Goal: Entertainment & Leisure: Consume media (video, audio)

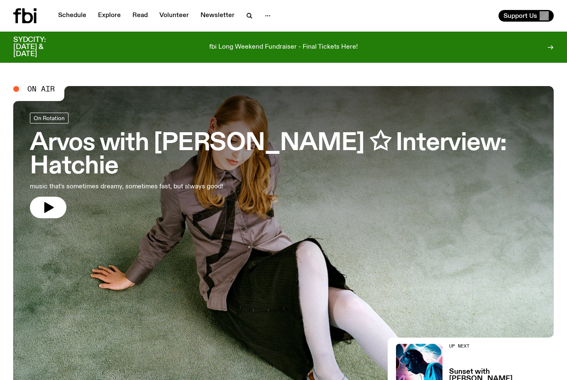
click at [81, 26] on div "Schedule Explore Read Volunteer Newsletter Support Us" at bounding box center [283, 16] width 567 height 32
click at [411, 57] on div "fbi Long Weekend Fundraiser - Final Tickets Here!" at bounding box center [283, 47] width 421 height 21
click at [59, 12] on link "Schedule" at bounding box center [72, 16] width 38 height 12
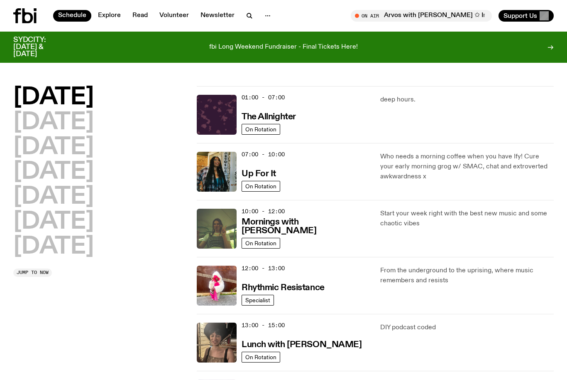
click at [221, 171] on img at bounding box center [217, 172] width 40 height 40
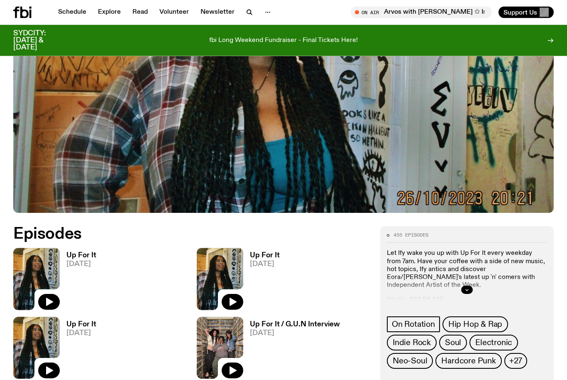
scroll to position [217, 0]
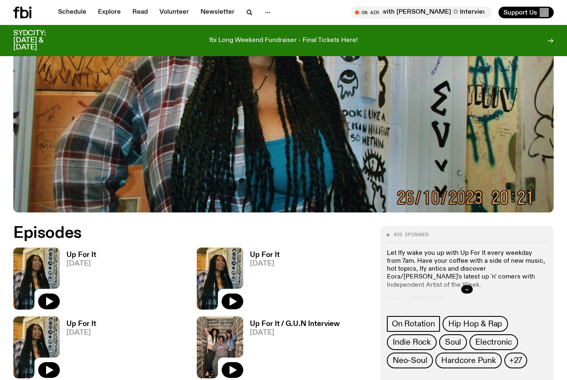
click at [57, 307] on button "button" at bounding box center [49, 301] width 22 height 16
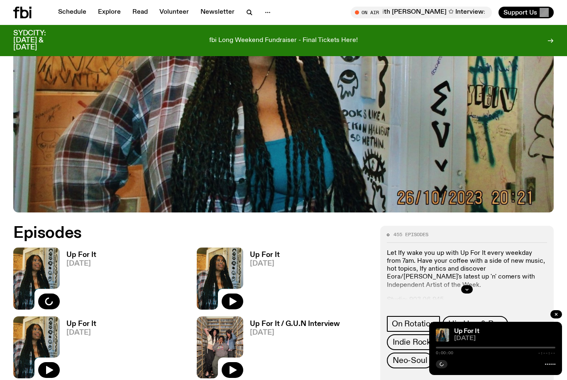
click at [76, 329] on span "[DATE]" at bounding box center [81, 332] width 30 height 7
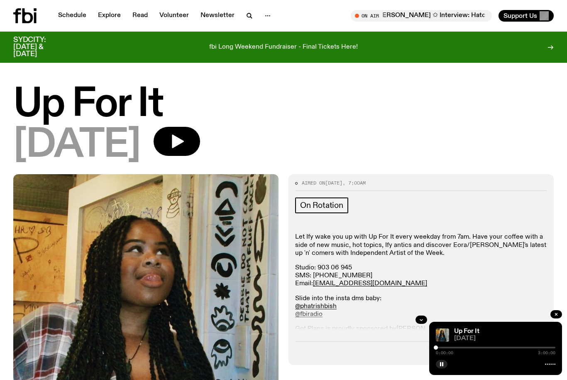
click at [184, 140] on icon "button" at bounding box center [178, 142] width 12 height 14
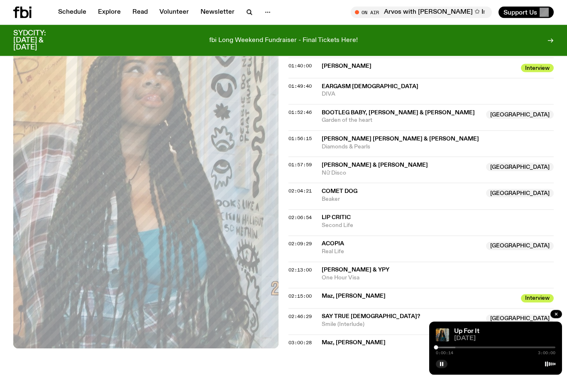
scroll to position [805, 0]
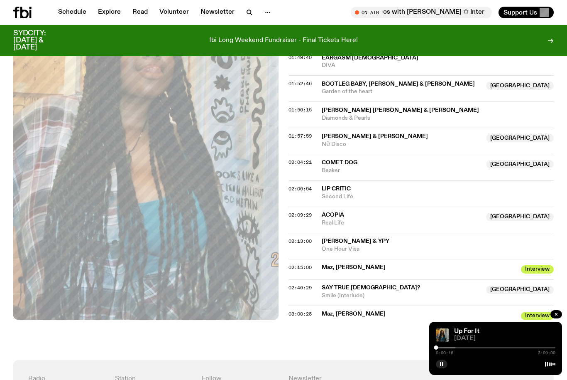
click at [363, 263] on span "Maz, [PERSON_NAME]" at bounding box center [419, 267] width 194 height 8
click at [306, 264] on span "02:15:00" at bounding box center [300, 267] width 23 height 7
click at [514, 375] on div "Up For It [DATE] 2:15:06 3:00:00" at bounding box center [495, 347] width 133 height 53
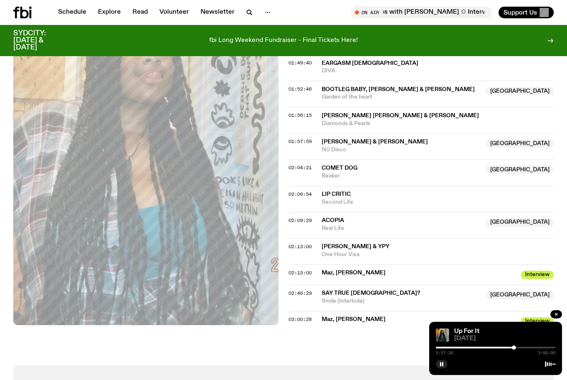
scroll to position [795, 0]
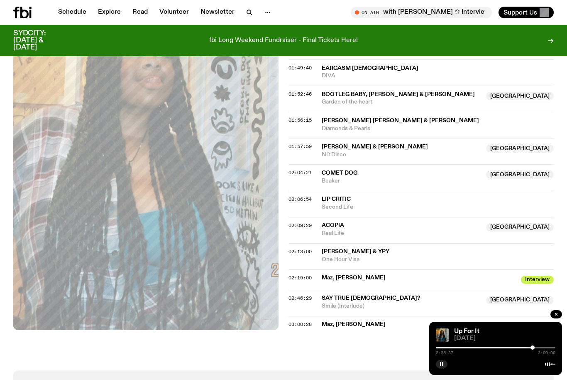
click at [529, 348] on div at bounding box center [473, 347] width 120 height 2
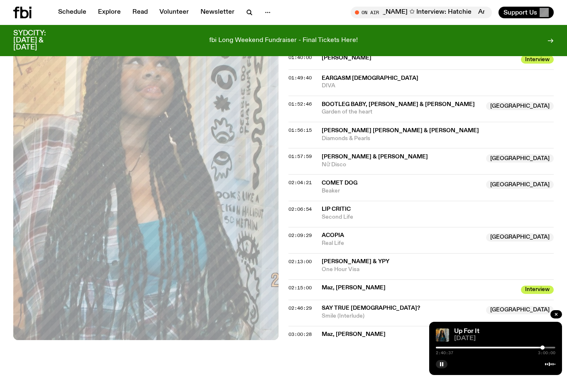
scroll to position [784, 0]
click at [446, 368] on button "button" at bounding box center [442, 364] width 12 height 8
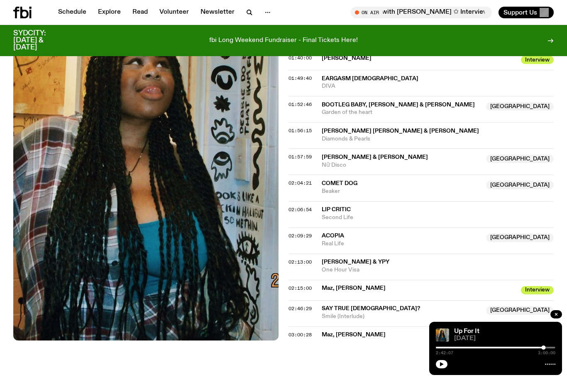
click at [446, 368] on button "button" at bounding box center [442, 364] width 12 height 8
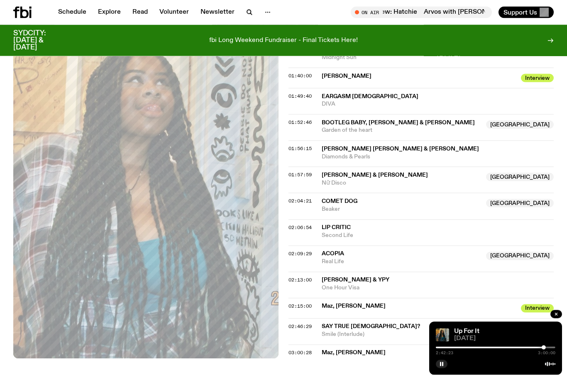
scroll to position [847, 0]
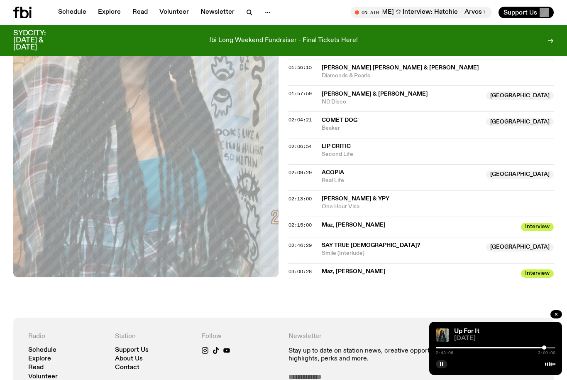
click at [441, 366] on icon "button" at bounding box center [441, 363] width 5 height 5
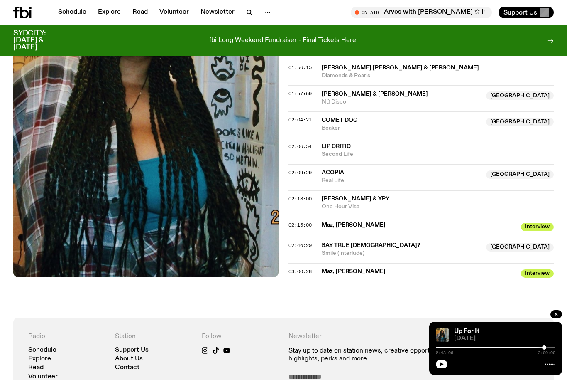
click at [441, 375] on div "Up For It [DATE] 2:43:06 3:00:00" at bounding box center [495, 347] width 133 height 53
click at [437, 368] on button "button" at bounding box center [442, 364] width 12 height 8
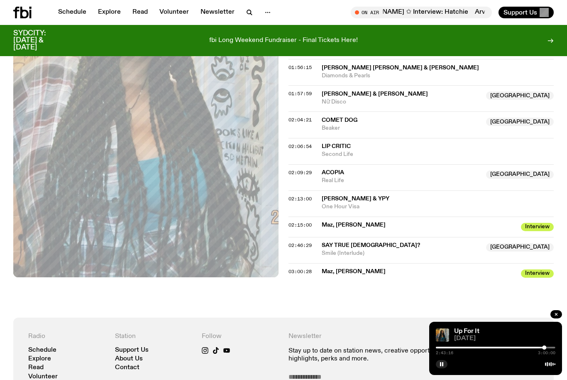
scroll to position [846, 0]
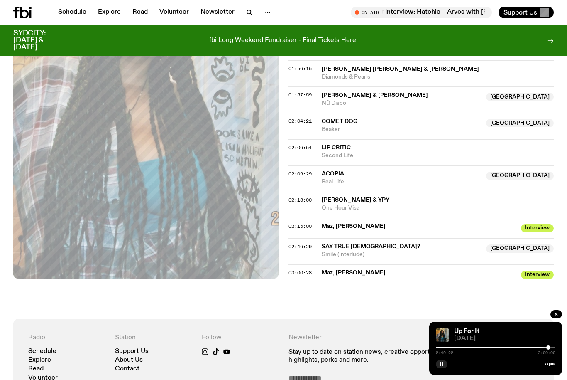
click at [549, 349] on div at bounding box center [548, 347] width 4 height 4
click at [549, 348] on div at bounding box center [492, 347] width 120 height 2
click at [550, 348] on div at bounding box center [496, 347] width 120 height 2
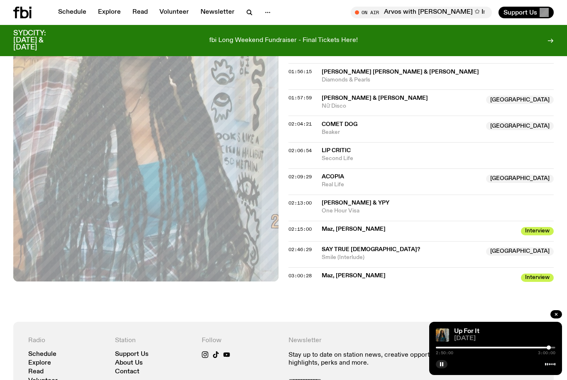
scroll to position [843, 0]
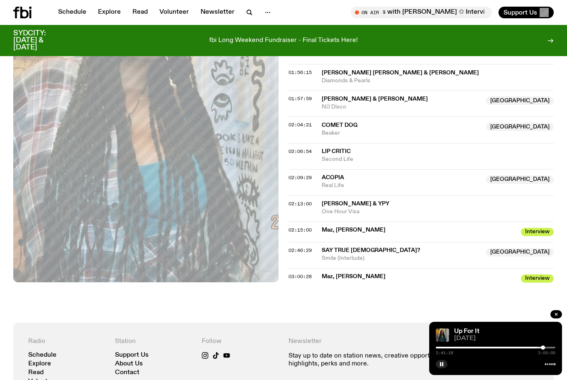
click at [443, 366] on rect "button" at bounding box center [442, 364] width 1 height 4
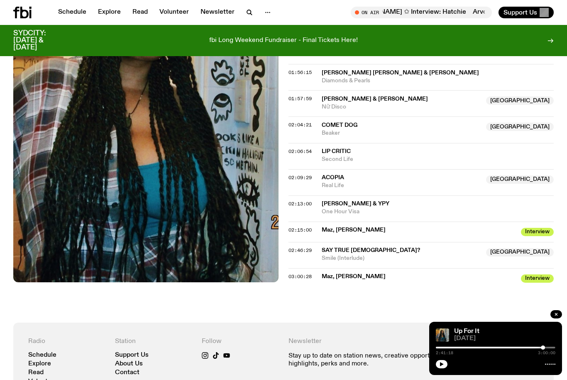
click at [441, 368] on button "button" at bounding box center [442, 364] width 12 height 8
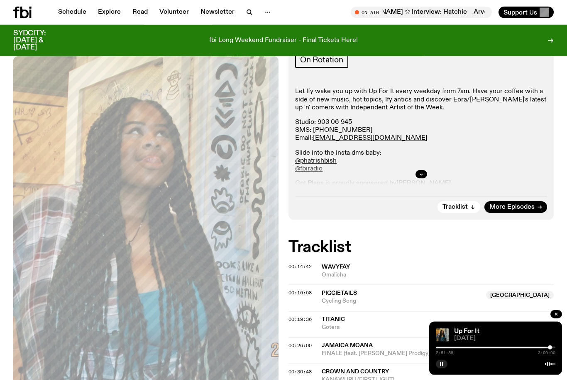
scroll to position [0, 0]
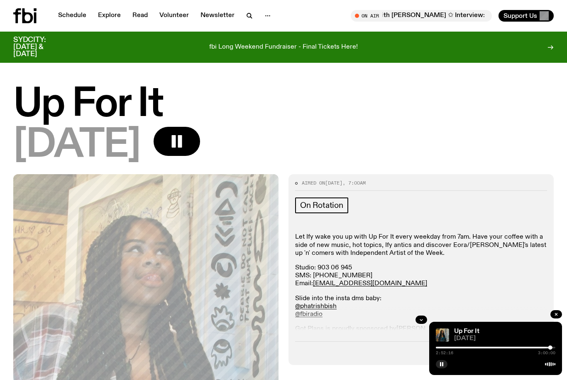
click at [548, 367] on div at bounding box center [496, 363] width 120 height 10
click at [441, 364] on rect "button" at bounding box center [440, 364] width 1 height 4
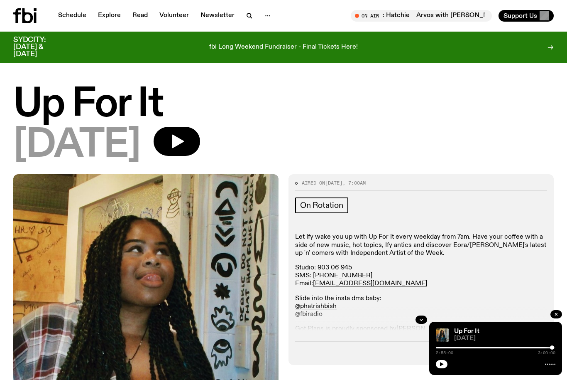
click at [442, 362] on icon "button" at bounding box center [441, 363] width 5 height 5
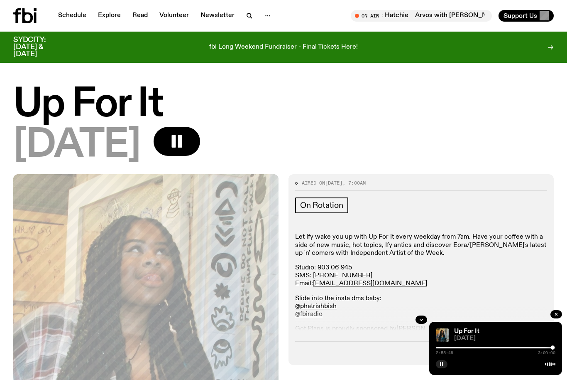
click at [200, 133] on button "button" at bounding box center [177, 141] width 47 height 29
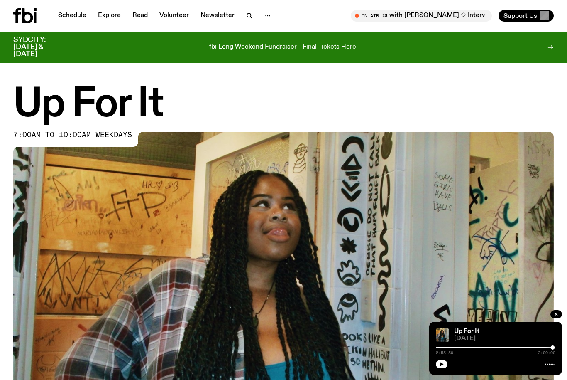
click at [70, 15] on link "Schedule" at bounding box center [72, 16] width 38 height 12
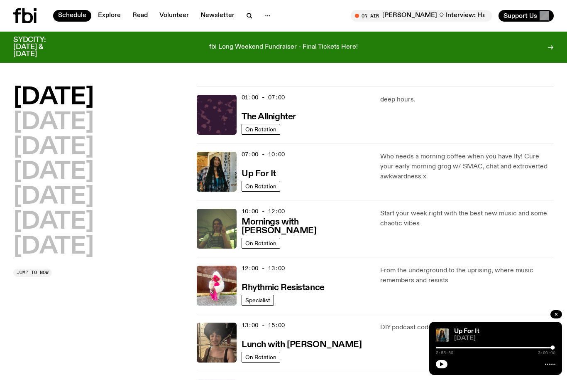
click at [31, 247] on h2 "[DATE]" at bounding box center [53, 246] width 81 height 23
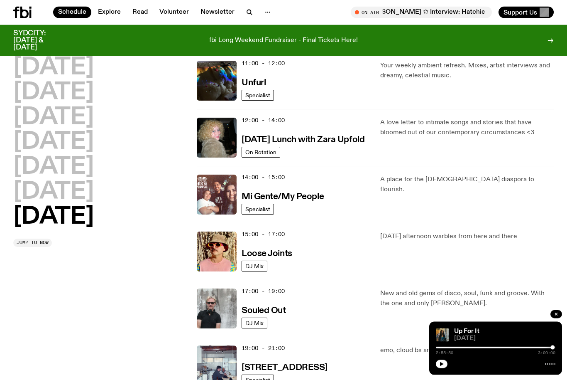
scroll to position [312, 0]
click at [320, 201] on h3 "Mi Gente/My People" at bounding box center [283, 196] width 82 height 9
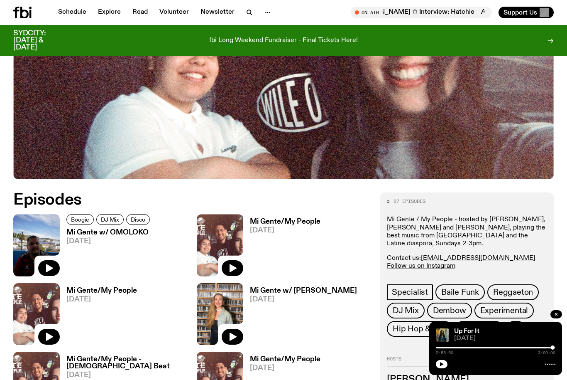
scroll to position [348, 0]
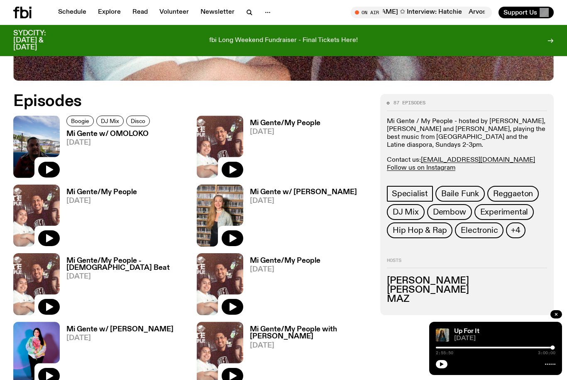
click at [86, 139] on span "[DATE]" at bounding box center [109, 142] width 86 height 7
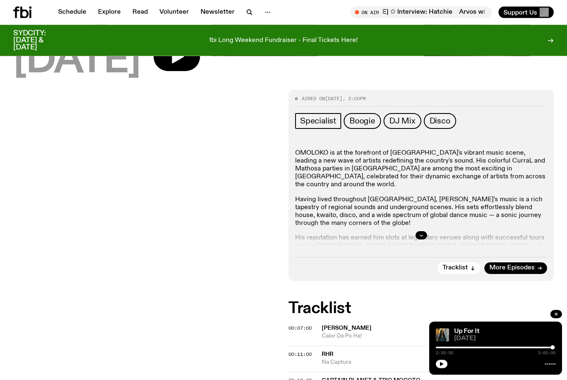
scroll to position [93, 0]
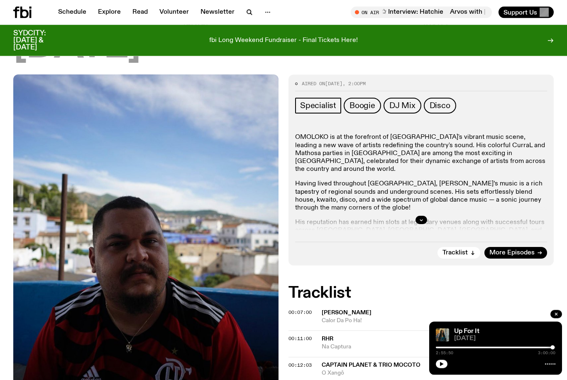
click at [554, 318] on button "button" at bounding box center [557, 314] width 12 height 8
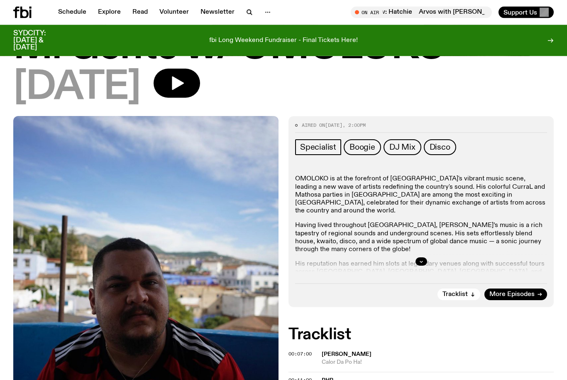
scroll to position [51, 0]
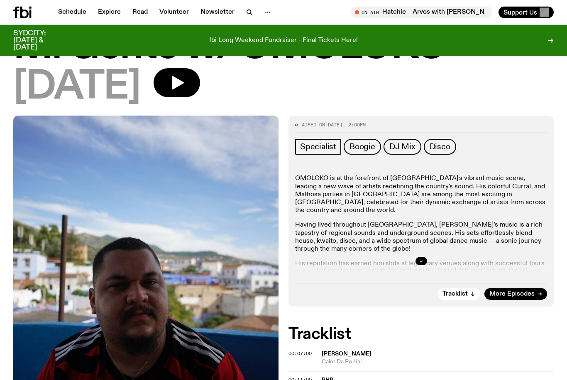
click at [414, 265] on div at bounding box center [421, 261] width 252 height 27
click at [421, 263] on button "button" at bounding box center [422, 261] width 12 height 8
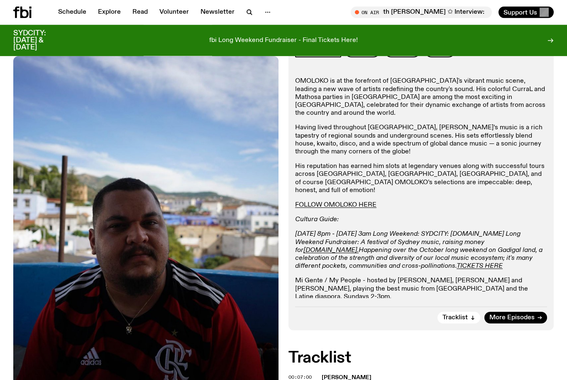
scroll to position [0, 0]
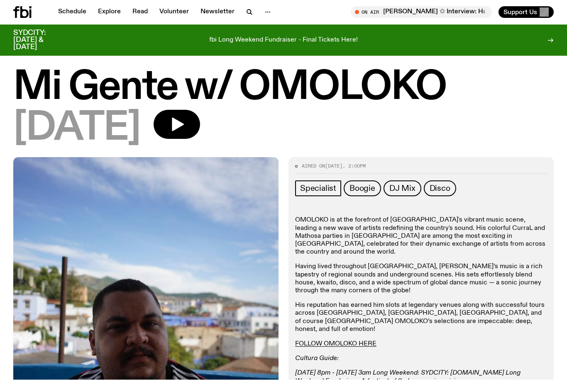
click at [200, 129] on button "button" at bounding box center [177, 124] width 47 height 29
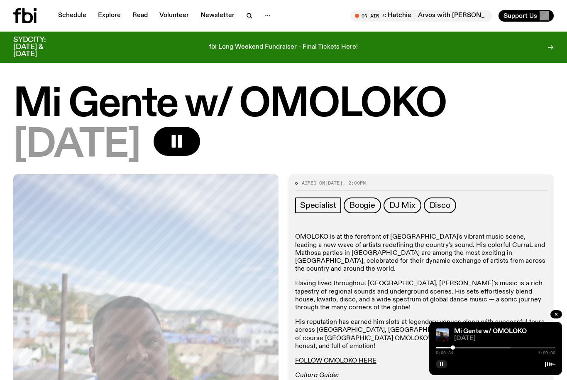
click at [453, 347] on div at bounding box center [393, 347] width 120 height 2
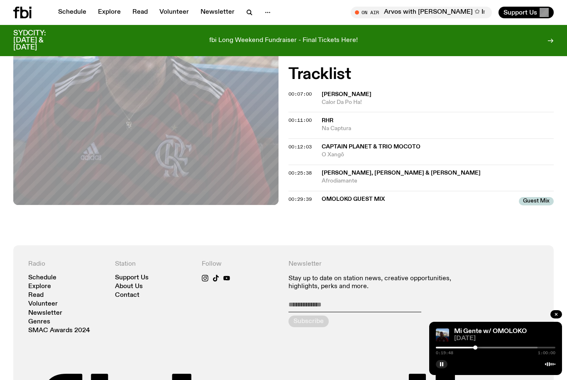
scroll to position [432, 0]
click at [300, 198] on span "00:29:39" at bounding box center [300, 198] width 23 height 7
click at [470, 368] on div at bounding box center [496, 363] width 120 height 10
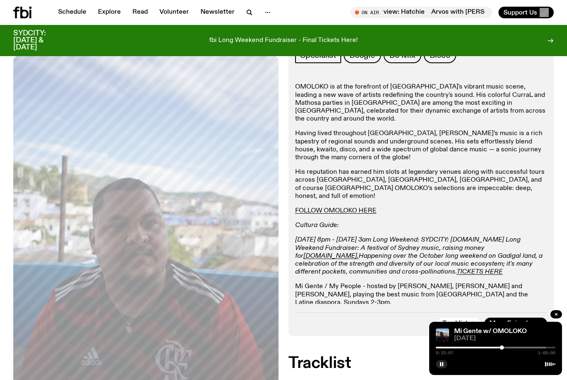
scroll to position [144, 0]
